Goal: Information Seeking & Learning: Learn about a topic

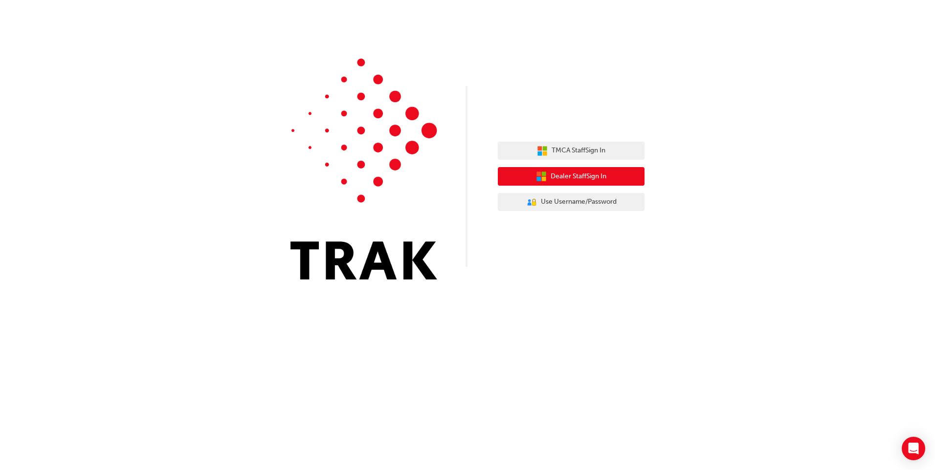
click at [589, 176] on span "Dealer Staff Sign In" at bounding box center [579, 176] width 56 height 11
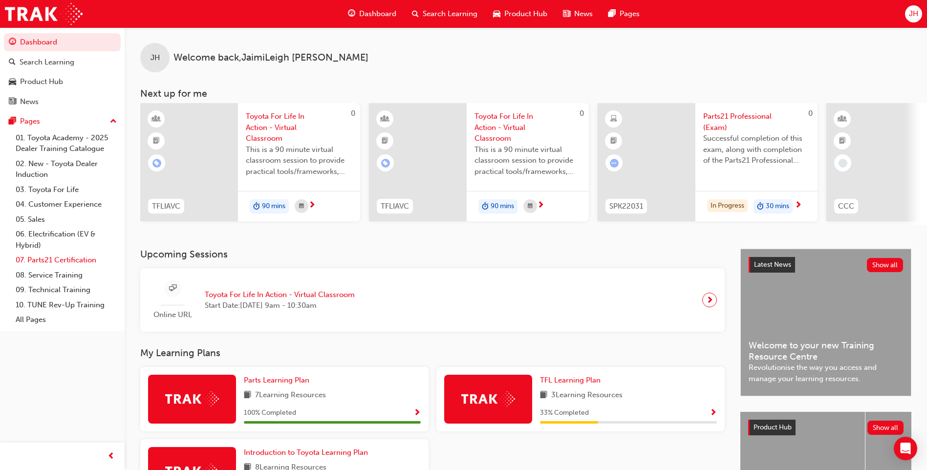
click at [64, 263] on link "07. Parts21 Certification" at bounding box center [66, 260] width 109 height 15
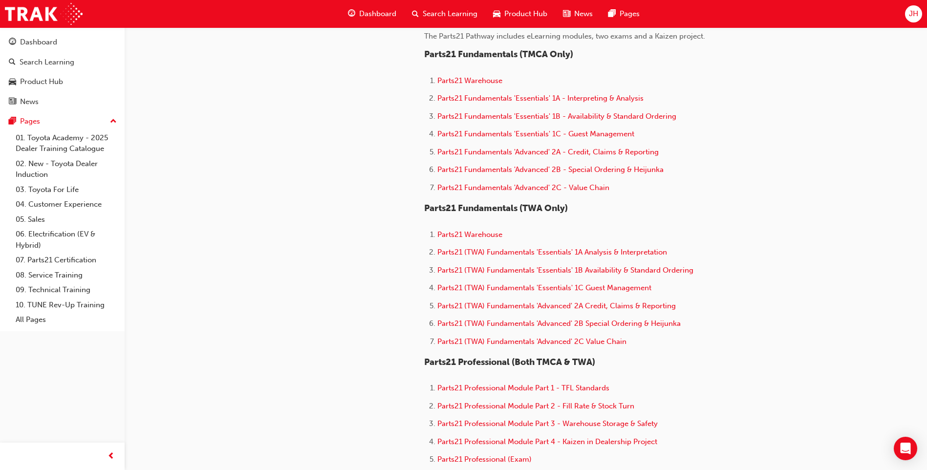
scroll to position [342, 0]
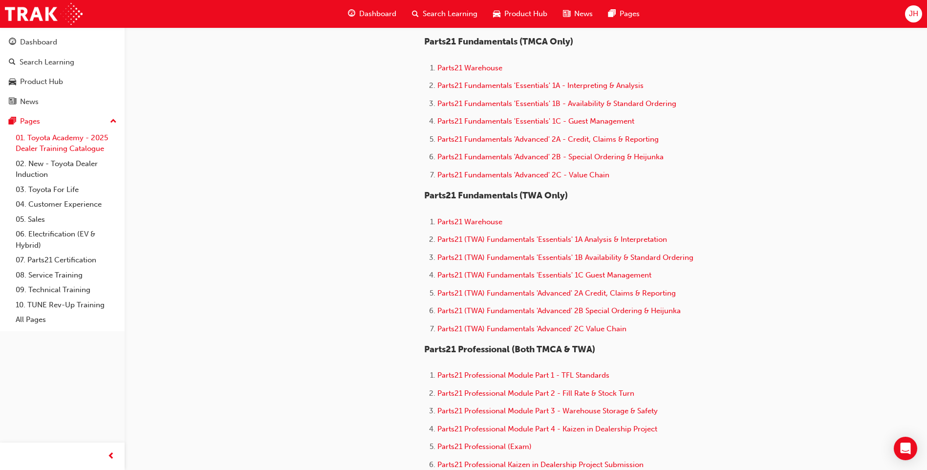
click at [45, 145] on link "01. Toyota Academy - 2025 Dealer Training Catalogue" at bounding box center [66, 144] width 109 height 26
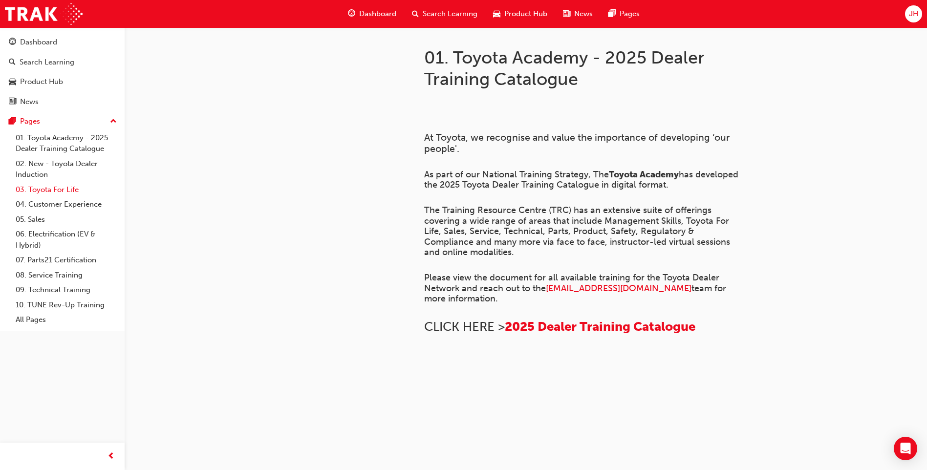
click at [47, 186] on link "03. Toyota For Life" at bounding box center [66, 189] width 109 height 15
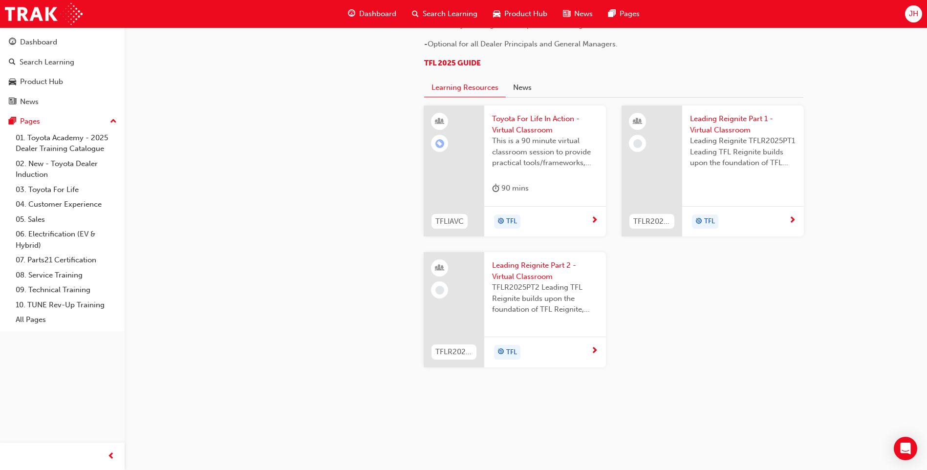
scroll to position [819, 0]
click at [44, 164] on link "02. New - Toyota Dealer Induction" at bounding box center [66, 169] width 109 height 26
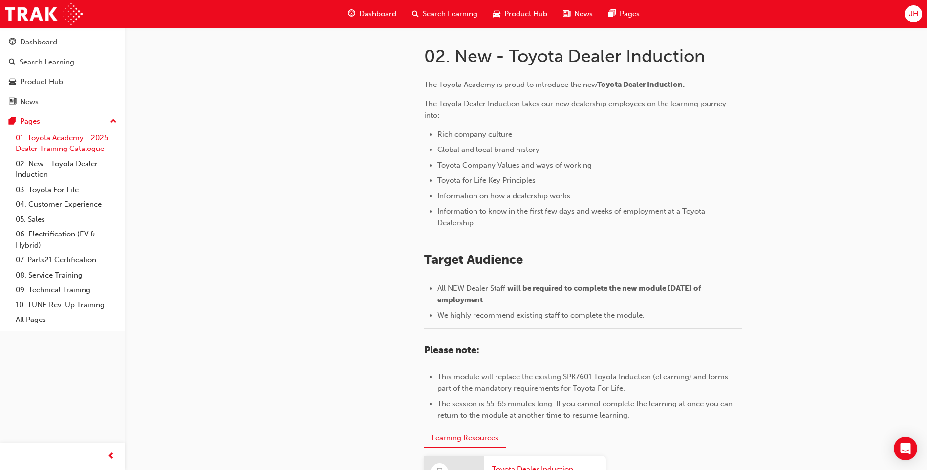
scroll to position [196, 0]
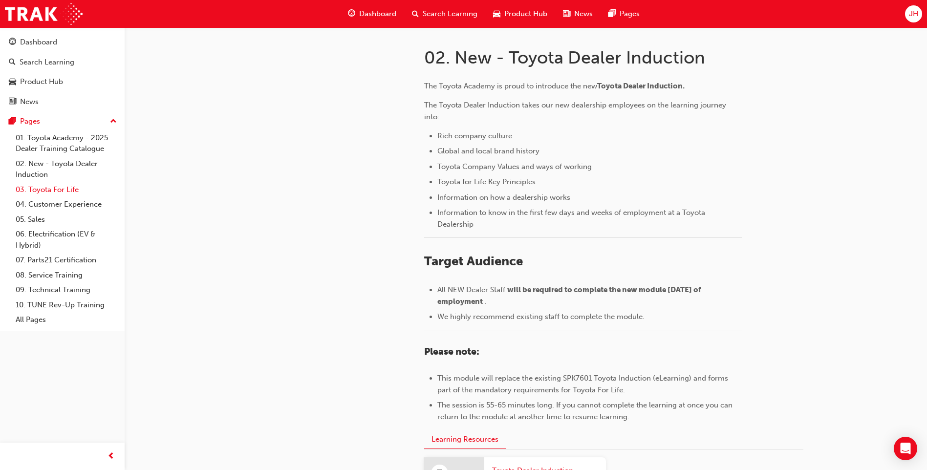
click at [50, 187] on link "03. Toyota For Life" at bounding box center [66, 189] width 109 height 15
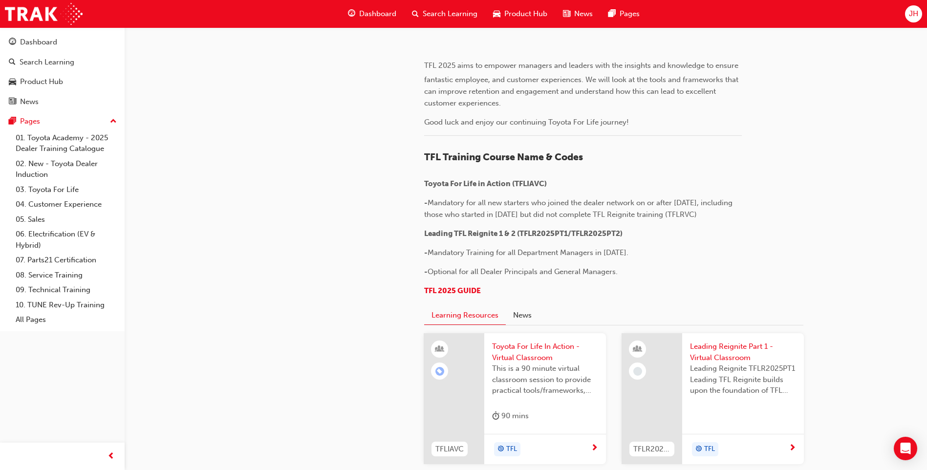
scroll to position [196, 0]
